Goal: Information Seeking & Learning: Learn about a topic

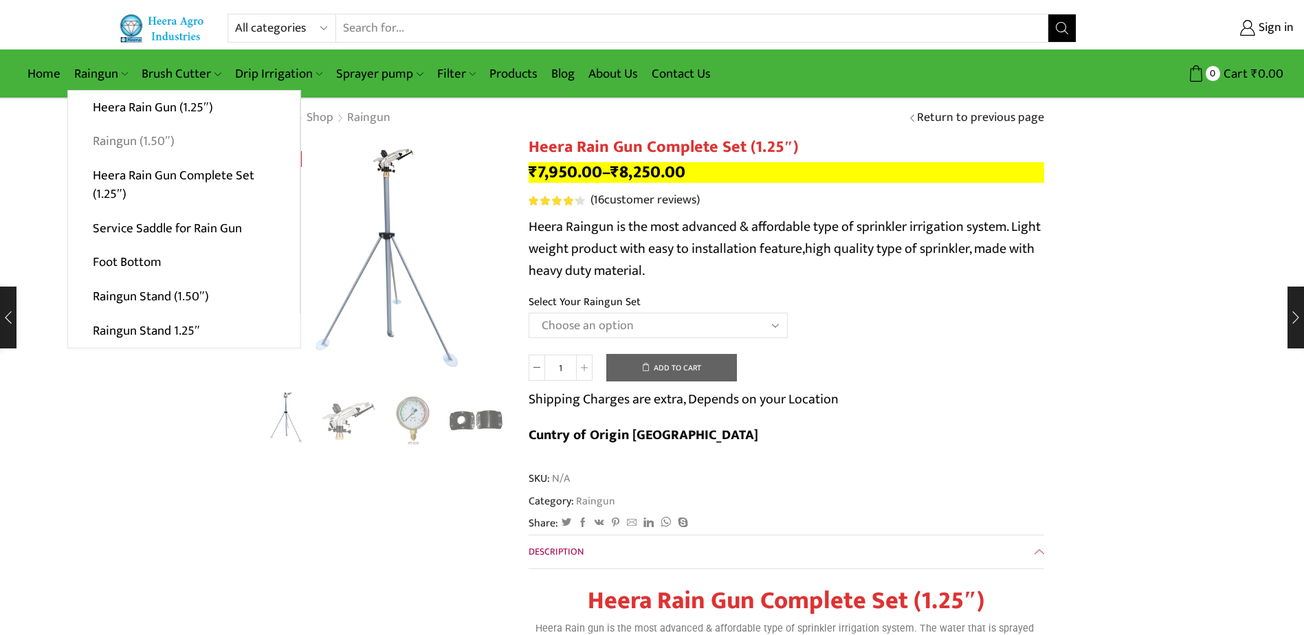
click at [140, 142] on link "Raingun (1.50″)" at bounding box center [184, 141] width 232 height 34
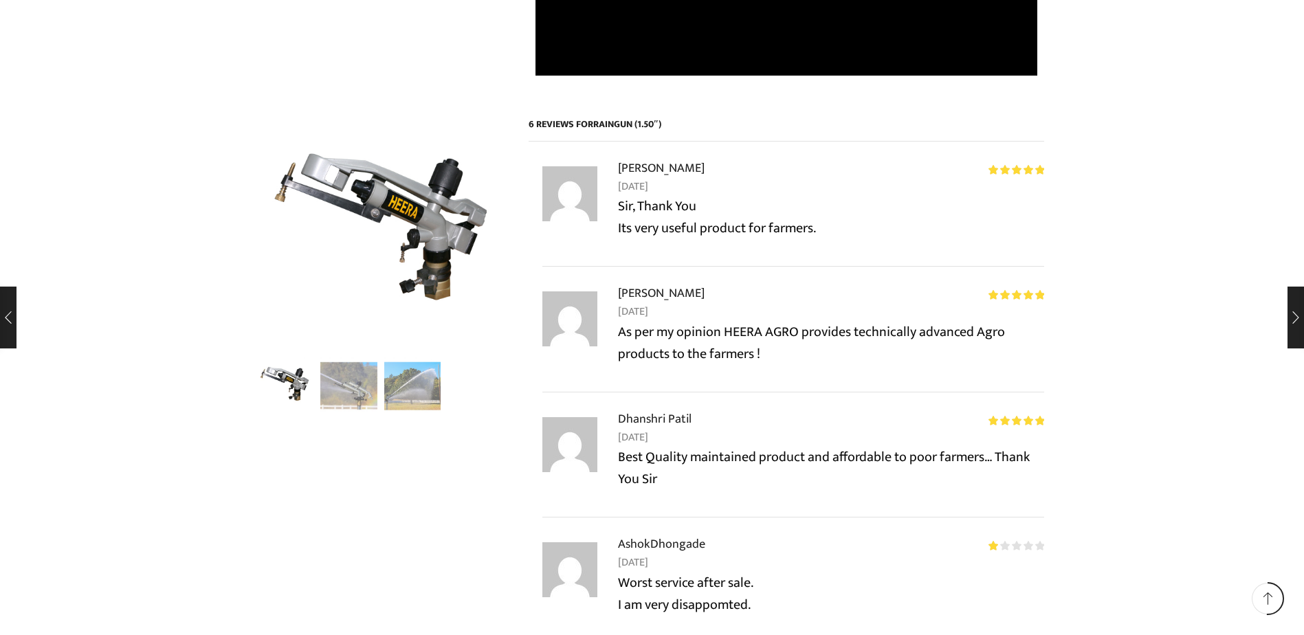
scroll to position [1444, 0]
